Goal: Information Seeking & Learning: Learn about a topic

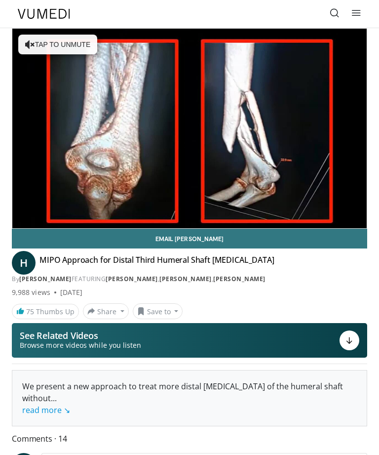
click at [333, 11] on icon at bounding box center [335, 13] width 10 height 10
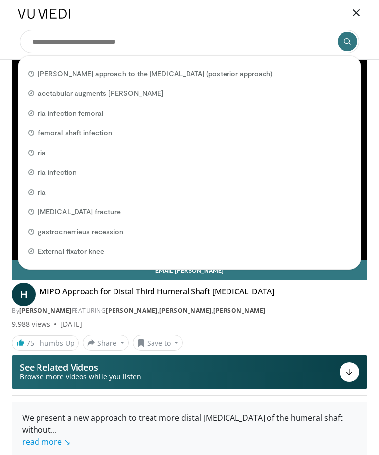
click at [128, 91] on span "acetabular augments zimmer" at bounding box center [100, 93] width 125 height 10
type input "**********"
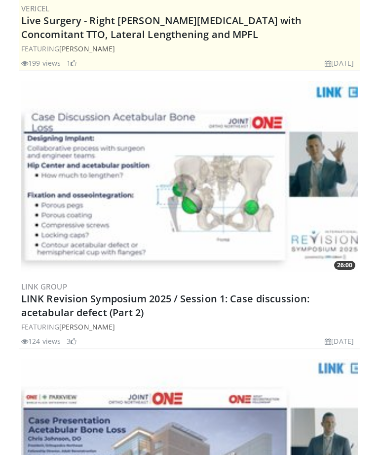
scroll to position [556, 0]
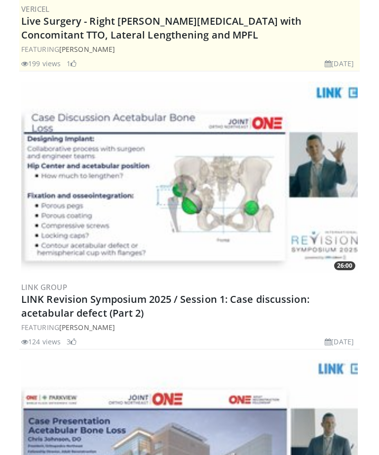
click at [58, 292] on link "LINK Revision Symposium 2025 / Session 1: Case discussion: acetabular defect (P…" at bounding box center [165, 305] width 288 height 27
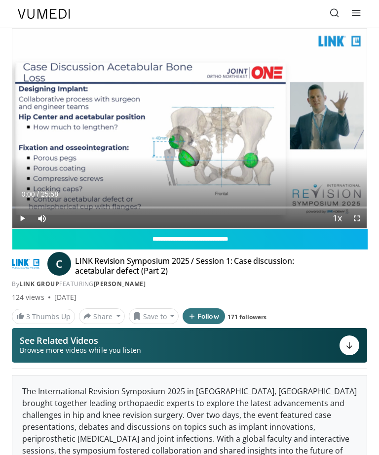
click at [361, 14] on icon at bounding box center [356, 13] width 10 height 10
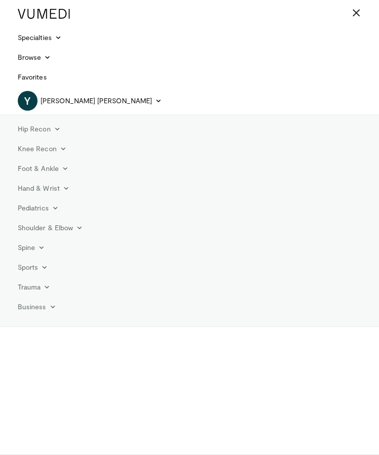
click at [50, 127] on link "Hip Recon" at bounding box center [39, 129] width 55 height 20
click at [97, 167] on link "Revision Hip Arthroplasty" at bounding box center [70, 168] width 117 height 16
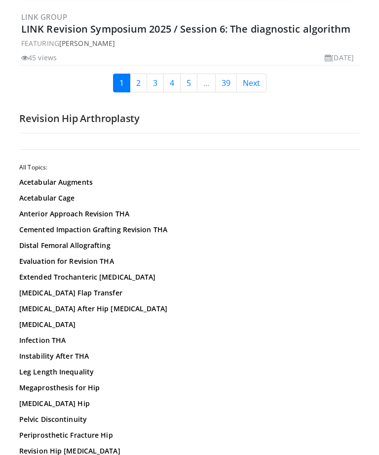
scroll to position [7008, 0]
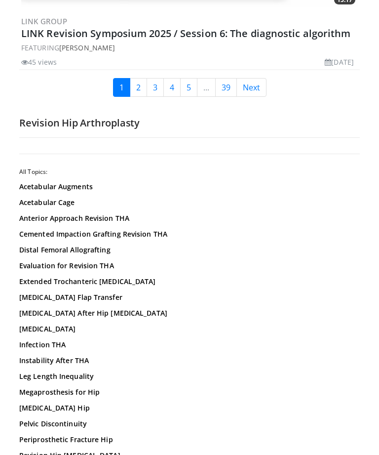
click at [79, 182] on link "Acetabular Augments" at bounding box center [189, 187] width 341 height 10
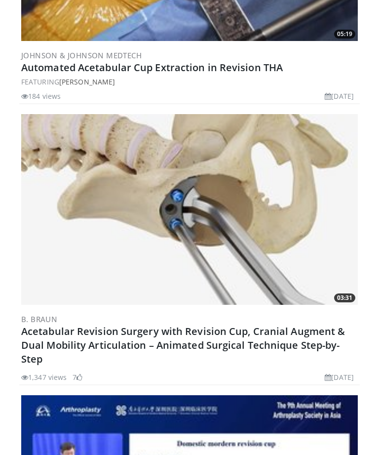
scroll to position [739, 0]
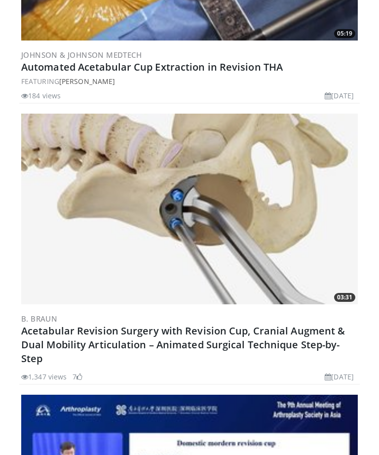
click at [322, 330] on link "Acetabular Revision Surgery with Revision Cup, Cranial Augment & Dual Mobility …" at bounding box center [183, 344] width 324 height 41
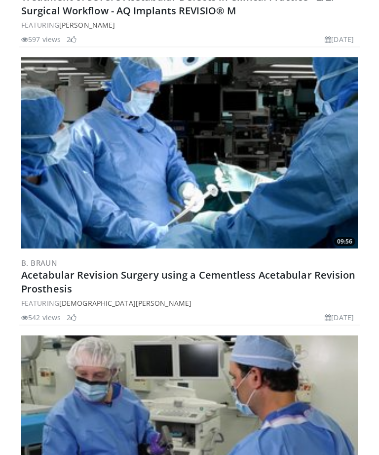
scroll to position [5346, 0]
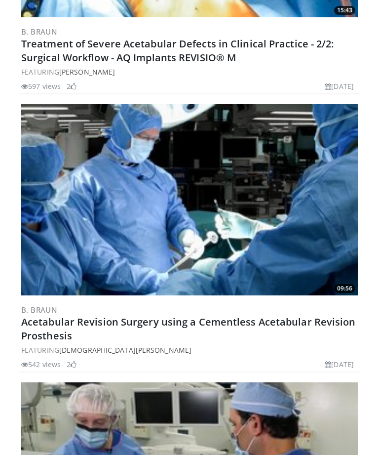
click at [339, 315] on link "Acetabular Revision Surgery using a Cementless Acetabular Revision Prosthesis" at bounding box center [188, 328] width 335 height 27
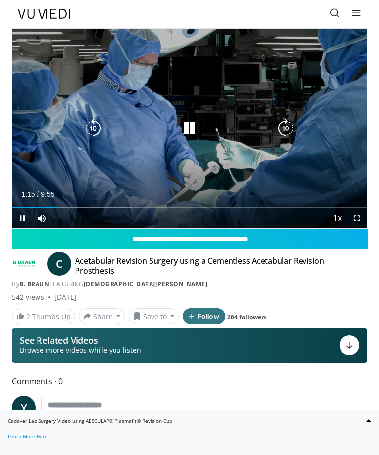
click at [86, 206] on div "Progress Bar" at bounding box center [71, 207] width 119 height 2
click at [191, 207] on div "Loaded : 48.69%" at bounding box center [189, 207] width 354 height 2
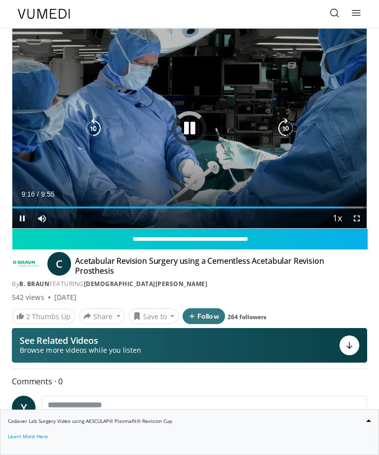
click at [344, 202] on div "Loaded : 99.07%" at bounding box center [189, 203] width 354 height 9
click at [356, 203] on div "Loaded : 99.99%" at bounding box center [189, 203] width 354 height 9
click at [191, 134] on icon "Video Player" at bounding box center [190, 128] width 20 height 20
